Goal: Information Seeking & Learning: Learn about a topic

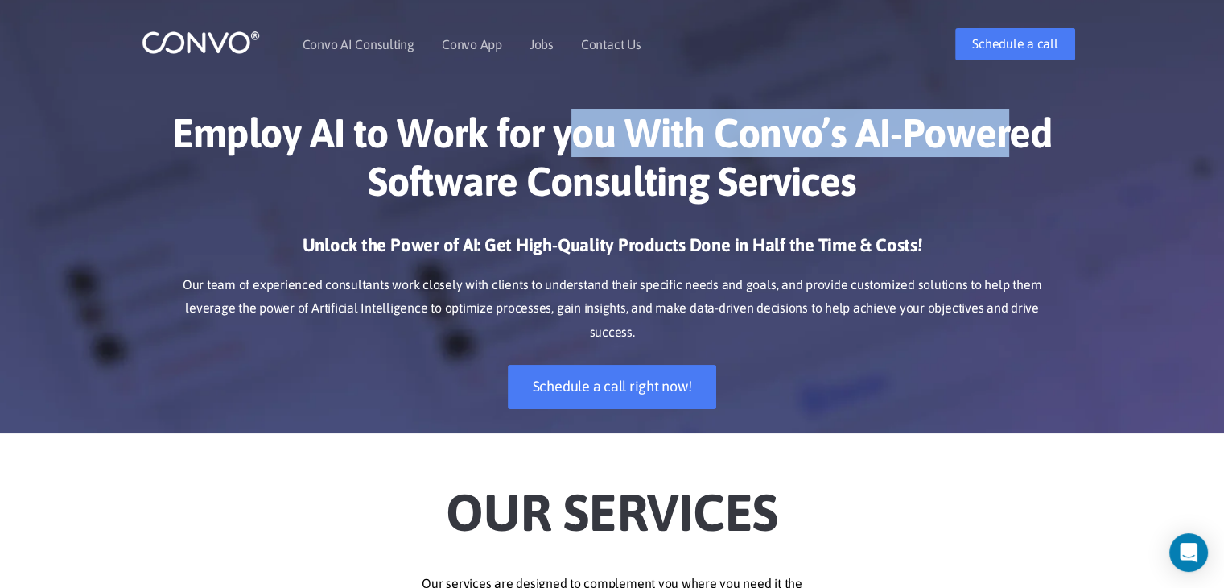
drag, startPoint x: 579, startPoint y: 123, endPoint x: 1004, endPoint y: 142, distance: 424.5
click at [1002, 136] on h1 "Employ AI to Work for you With Convo’s AI-Powered Software Consulting Services" at bounding box center [612, 163] width 893 height 109
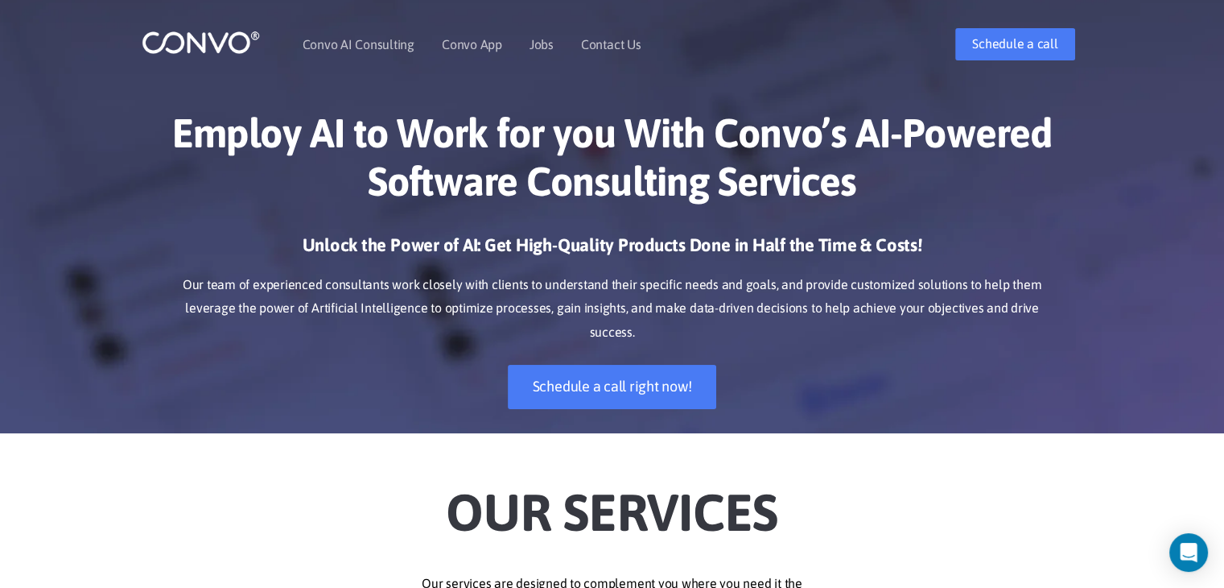
click at [1062, 238] on div "Employ AI to Work for you With Convo’s AI-Powered Software Consulting Services …" at bounding box center [613, 259] width 918 height 348
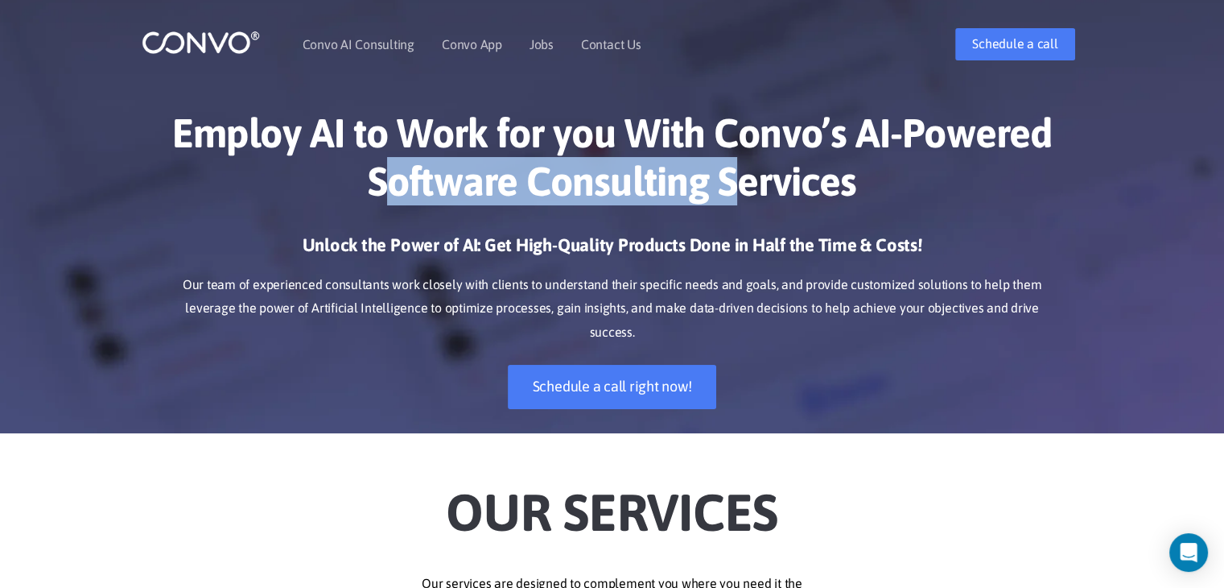
drag, startPoint x: 443, startPoint y: 184, endPoint x: 783, endPoint y: 192, distance: 339.7
click at [748, 188] on h1 "Employ AI to Work for you With Convo’s AI-Powered Software Consulting Services" at bounding box center [612, 163] width 893 height 109
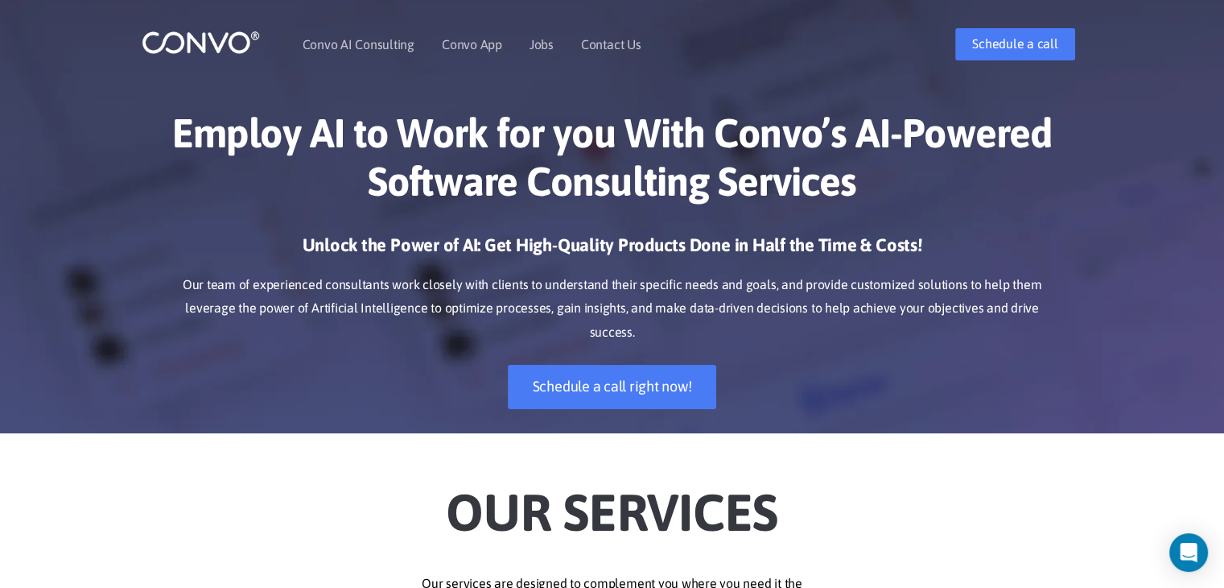
click at [1050, 234] on h3 "Unlock the Power of AI: Get High-Quality Products Done in Half the Time & Costs!" at bounding box center [612, 250] width 893 height 35
click at [534, 44] on link "Jobs" at bounding box center [542, 44] width 24 height 13
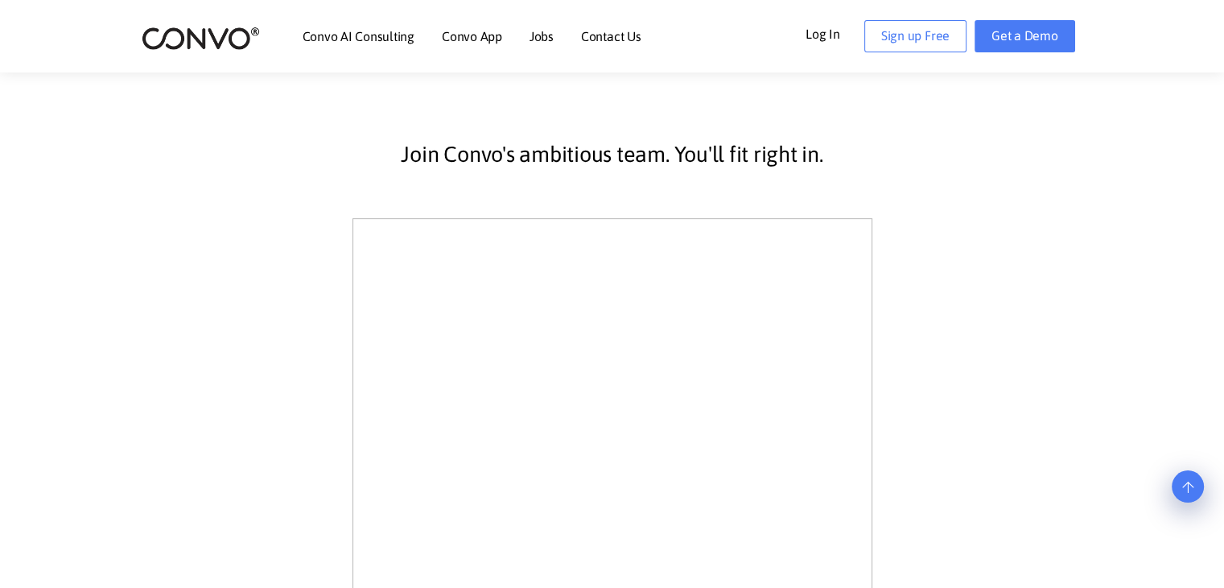
scroll to position [360, 0]
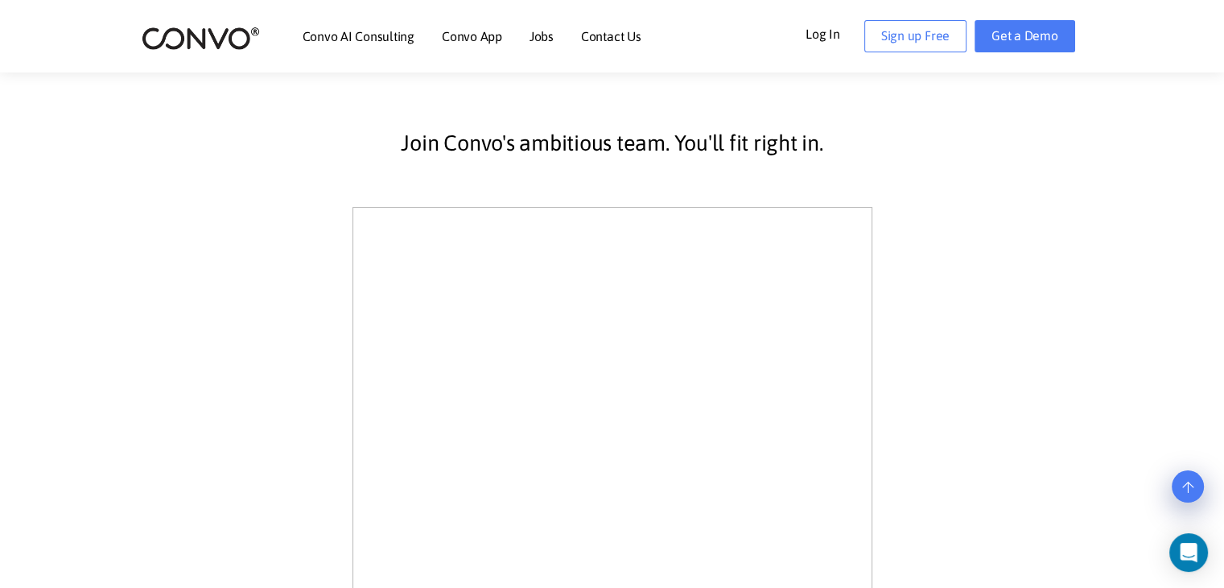
click at [1017, 219] on div "Join Convo's ambitious team. You'll fit right in." at bounding box center [612, 518] width 893 height 854
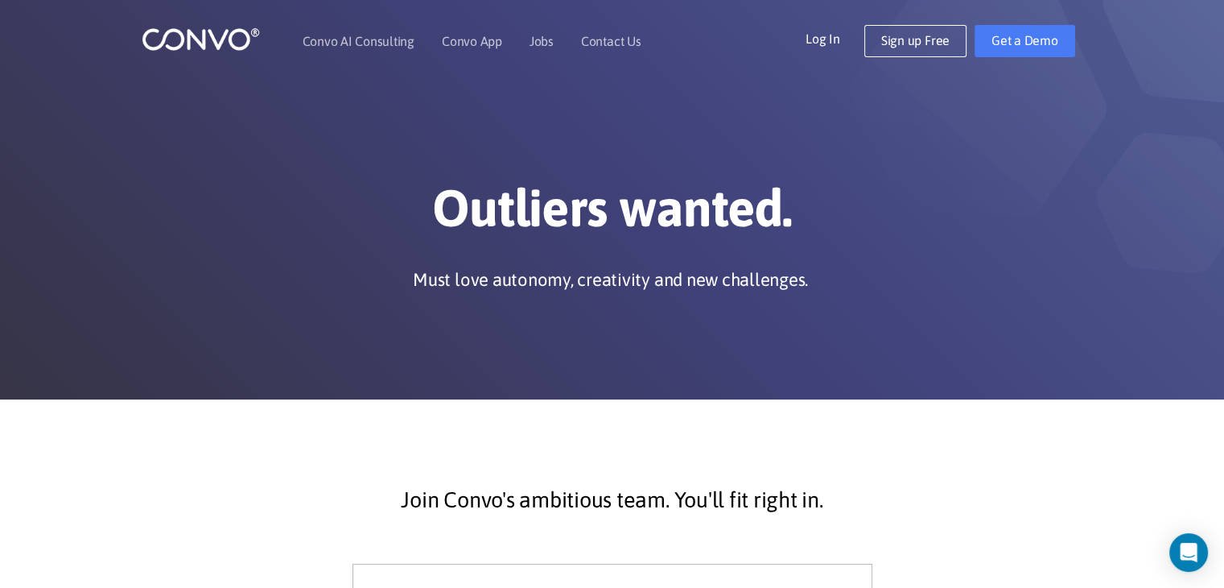
scroll to position [0, 0]
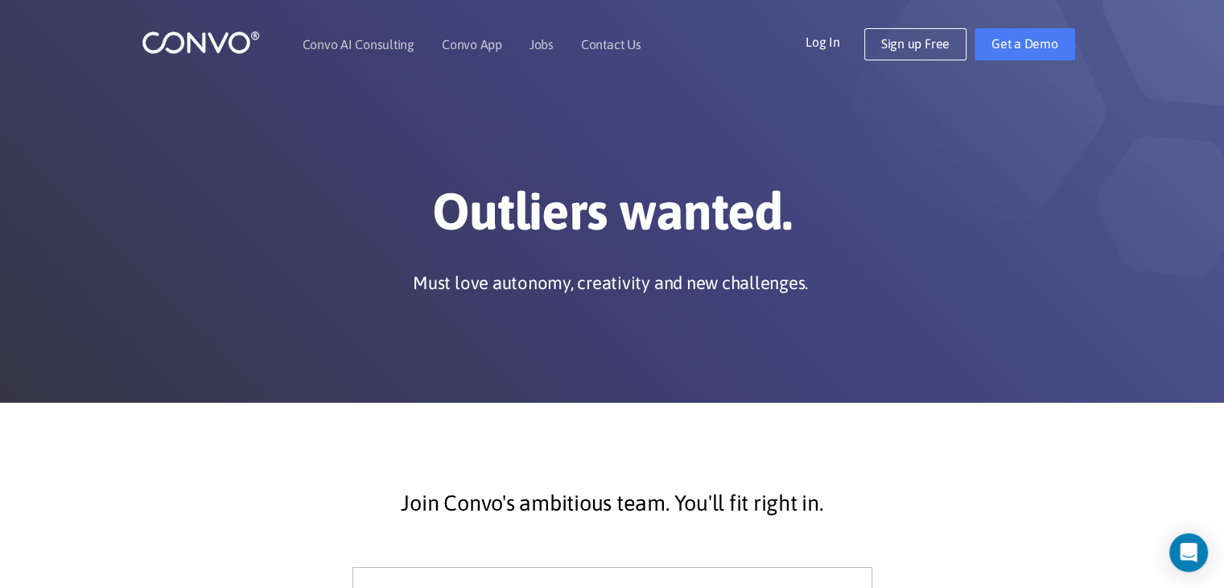
click at [973, 358] on div "Outliers wanted. Must love autonomy, creativity and new challenges." at bounding box center [612, 201] width 1224 height 402
click at [447, 291] on p "Must love autonomy, creativity and new challenges." at bounding box center [610, 282] width 395 height 24
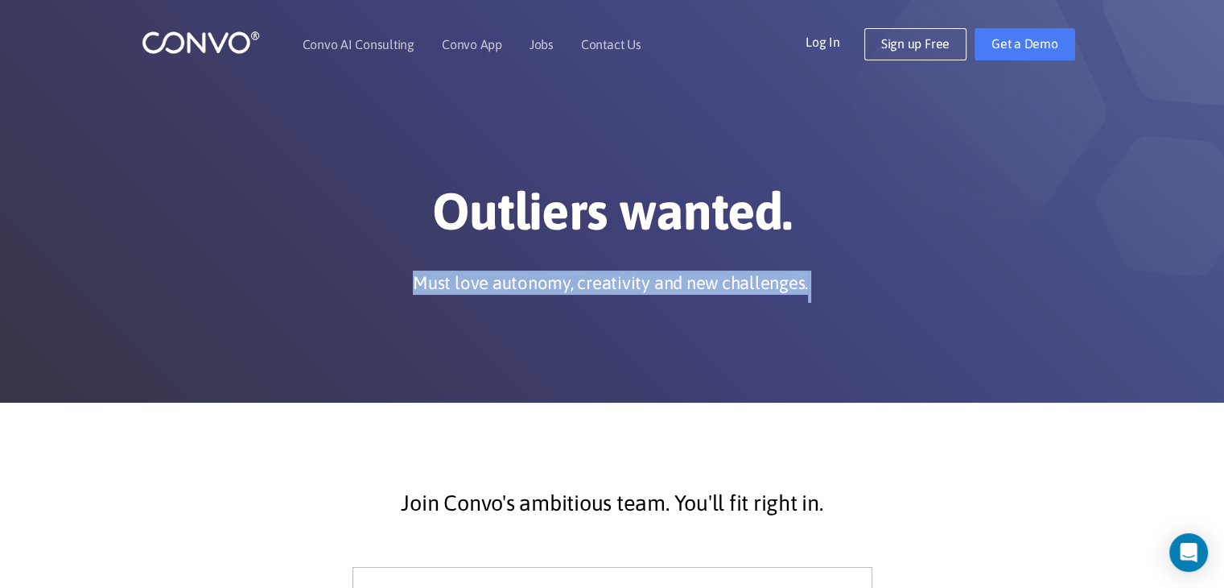
drag, startPoint x: 447, startPoint y: 291, endPoint x: 967, endPoint y: 330, distance: 521.4
click at [815, 292] on div "Outliers wanted. Must love autonomy, creativity and new challenges." at bounding box center [612, 241] width 893 height 122
click at [967, 330] on div "Outliers wanted. Must love autonomy, creativity and new challenges." at bounding box center [612, 201] width 1224 height 402
